Goal: Check status: Check status

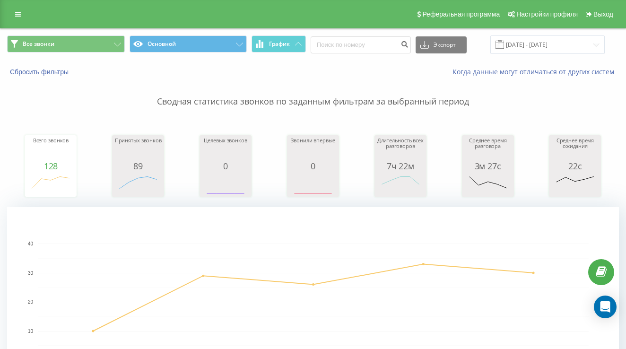
click at [513, 43] on input "[DATE] - [DATE]" at bounding box center [547, 44] width 114 height 18
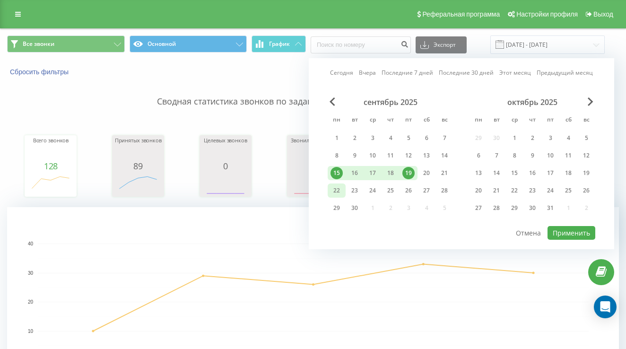
click at [341, 187] on div "22" at bounding box center [336, 190] width 12 height 12
click at [573, 226] on button "Применить" at bounding box center [571, 233] width 48 height 14
type input "[DATE] - [DATE]"
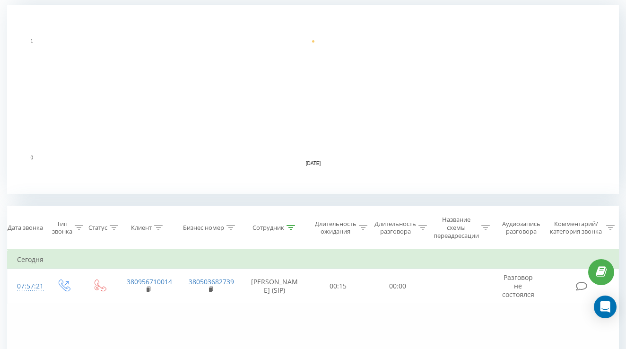
scroll to position [236, 0]
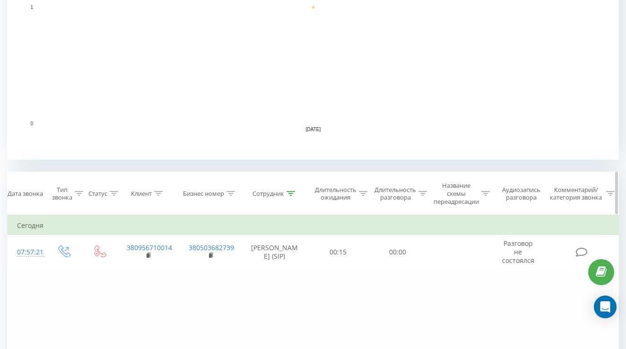
click at [291, 197] on div at bounding box center [290, 194] width 9 height 8
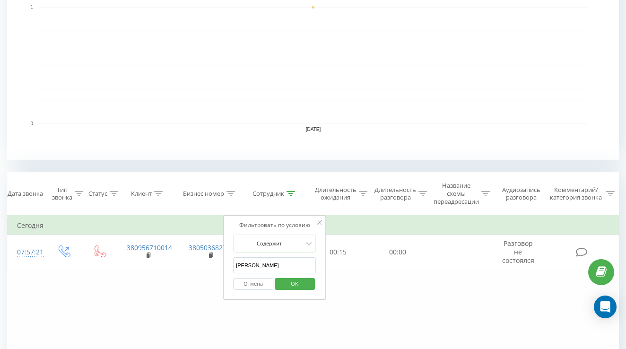
click at [275, 263] on input "[PERSON_NAME]" at bounding box center [274, 265] width 83 height 17
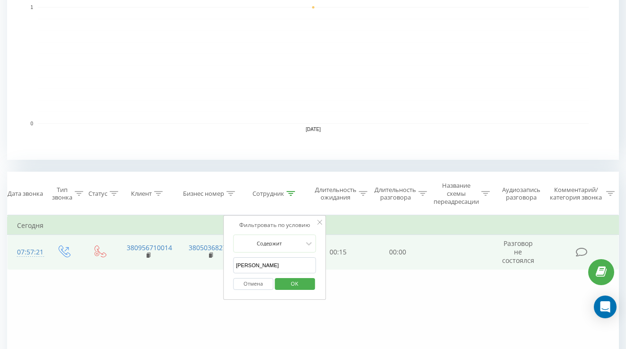
drag, startPoint x: 275, startPoint y: 263, endPoint x: 180, endPoint y: 264, distance: 95.5
click at [180, 264] on table "Фильтровать по условию Равно Введите значение Отмена OK Фильтровать по условию …" at bounding box center [313, 242] width 612 height 55
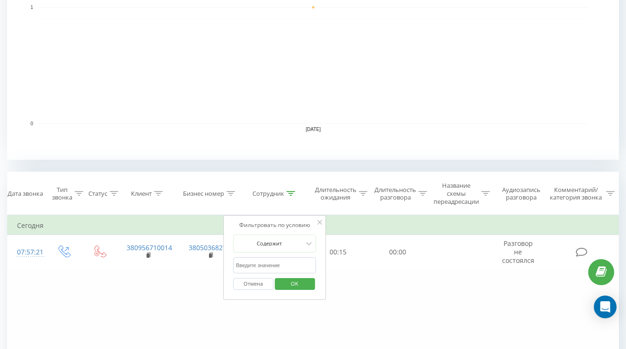
click at [265, 267] on input "text" at bounding box center [274, 265] width 83 height 17
type input "Вага [PERSON_NAME]"
click at [296, 279] on span "OK" at bounding box center [294, 283] width 26 height 15
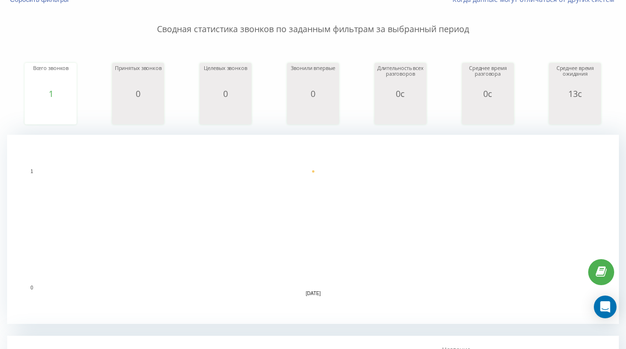
scroll to position [284, 0]
